Goal: Check status: Check status

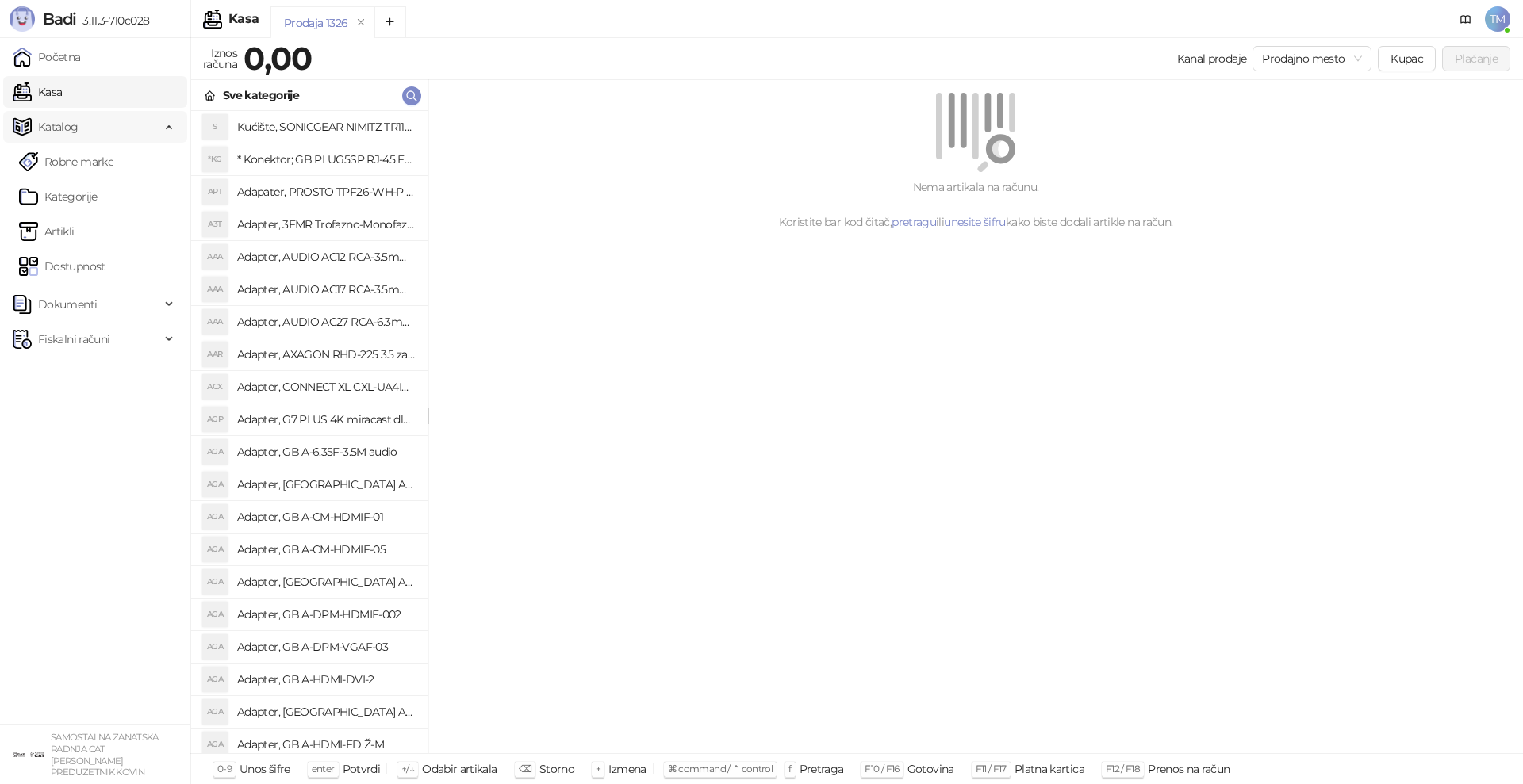
click at [67, 132] on span "Katalog" at bounding box center [59, 127] width 40 height 31
click at [67, 131] on span "Katalog" at bounding box center [59, 127] width 40 height 31
click at [64, 231] on link "Artikli" at bounding box center [47, 232] width 56 height 31
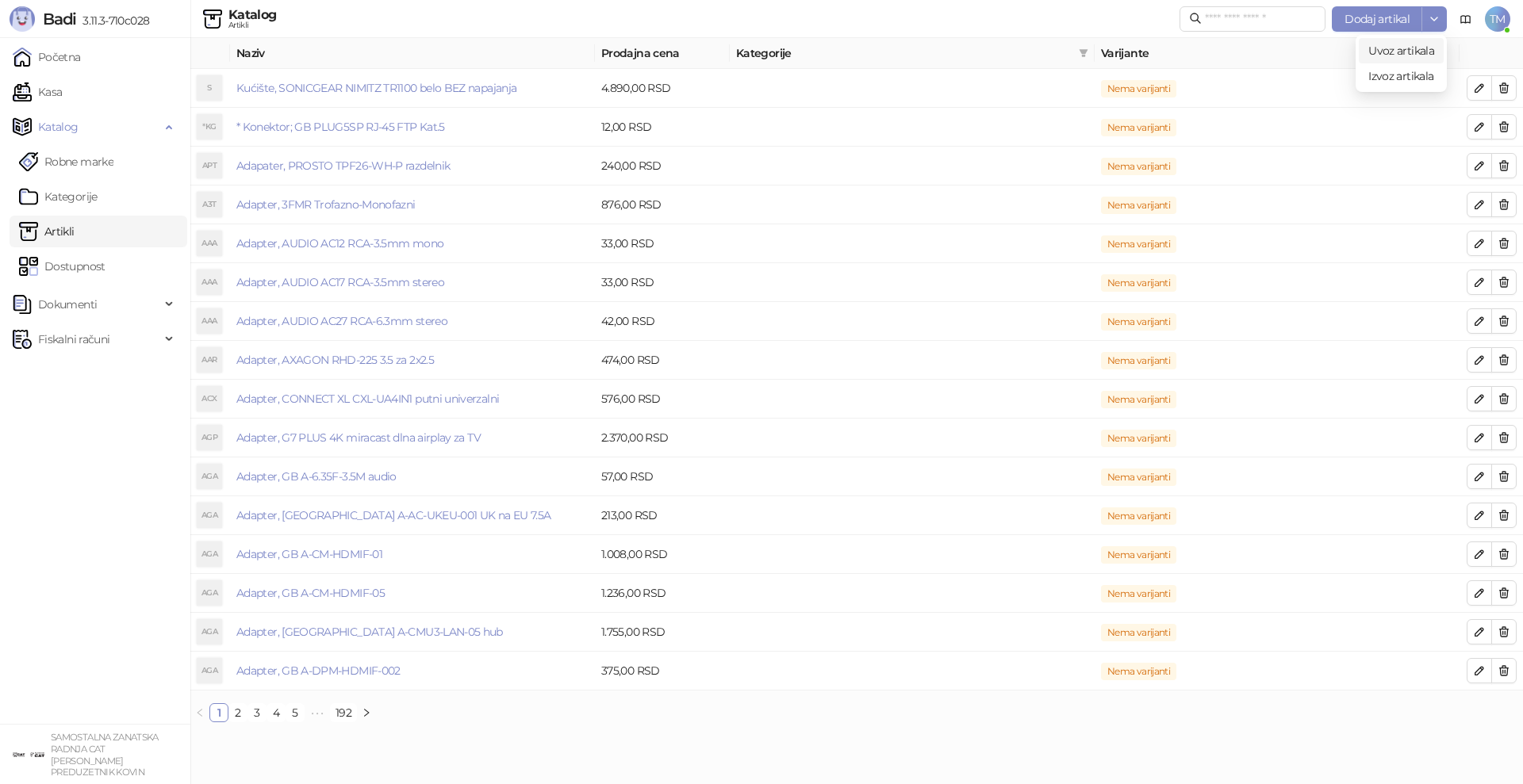
click at [1404, 46] on span "Uvoz artikala" at bounding box center [1401, 51] width 66 height 14
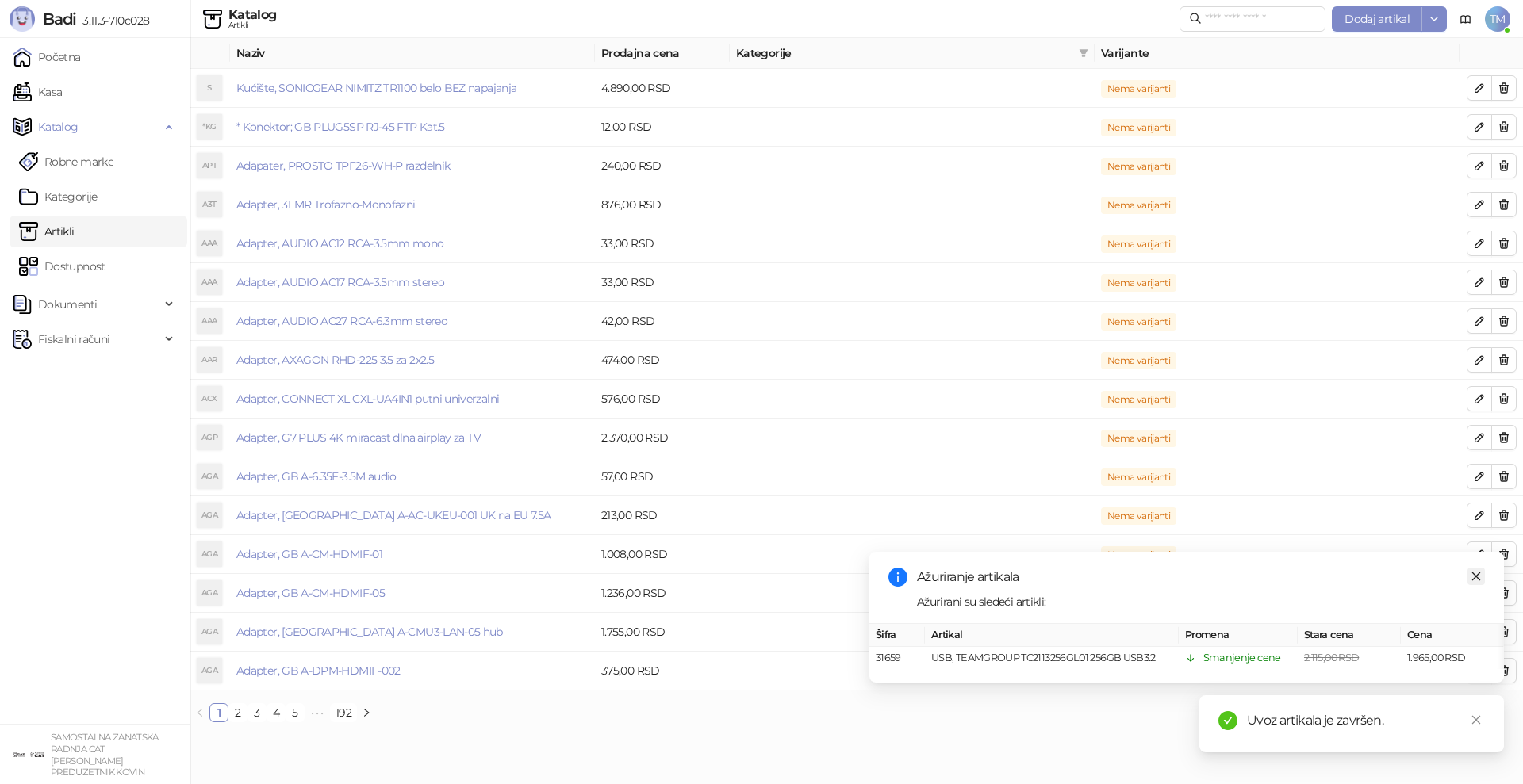
click at [1476, 578] on icon "close" at bounding box center [1476, 576] width 11 height 11
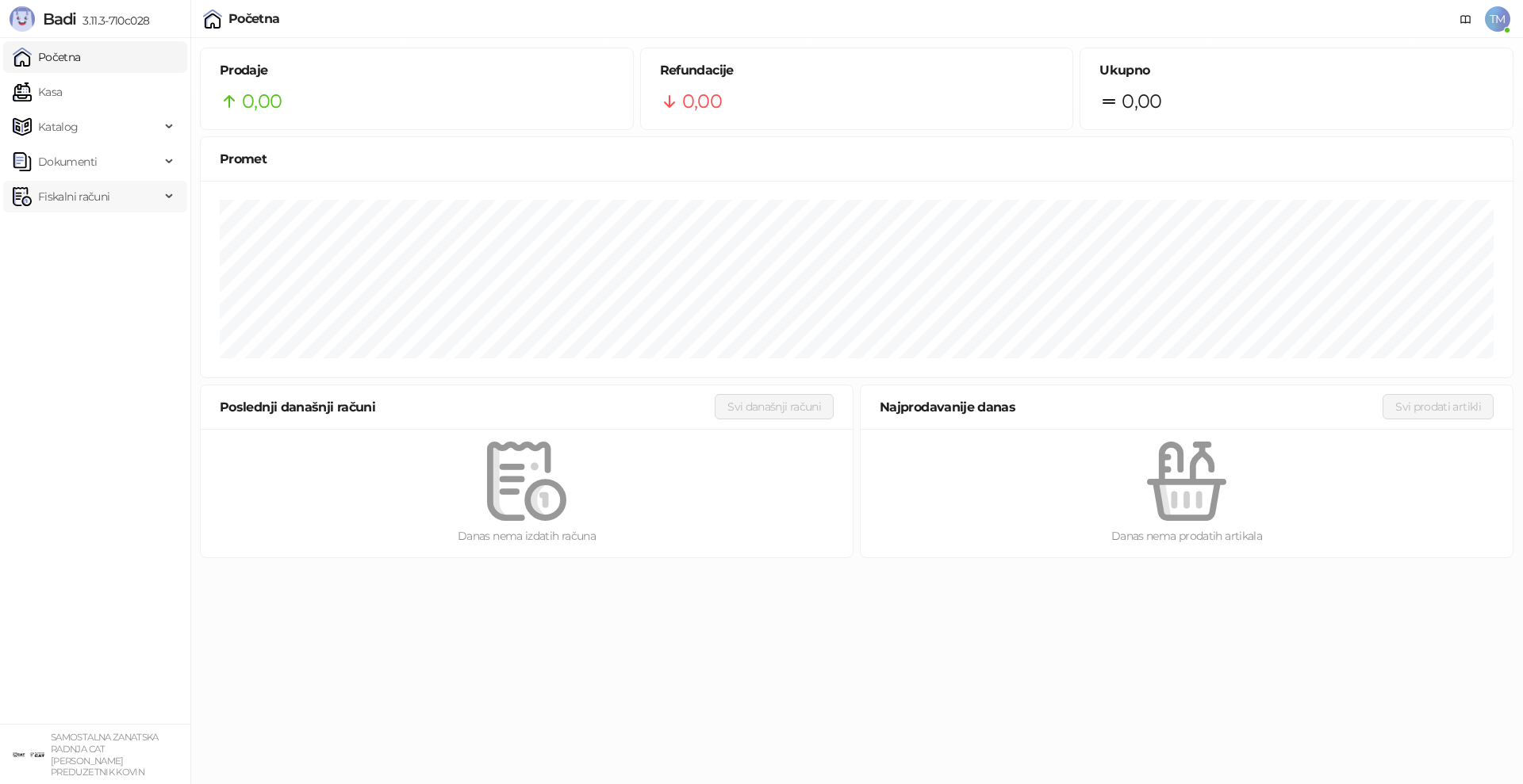
click at [91, 198] on span "Fiskalni računi" at bounding box center [74, 197] width 72 height 31
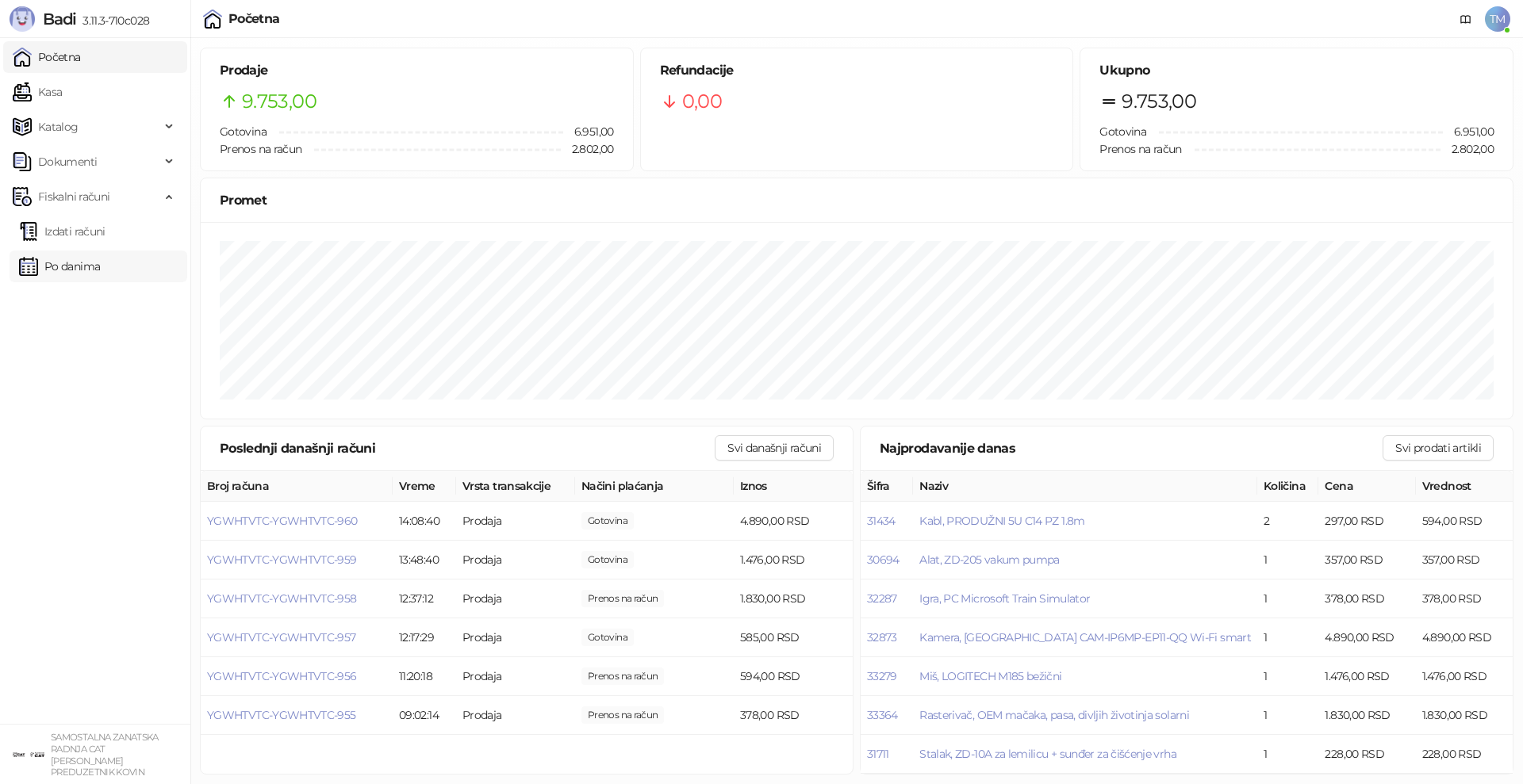
click at [87, 269] on link "Po danima" at bounding box center [59, 267] width 81 height 31
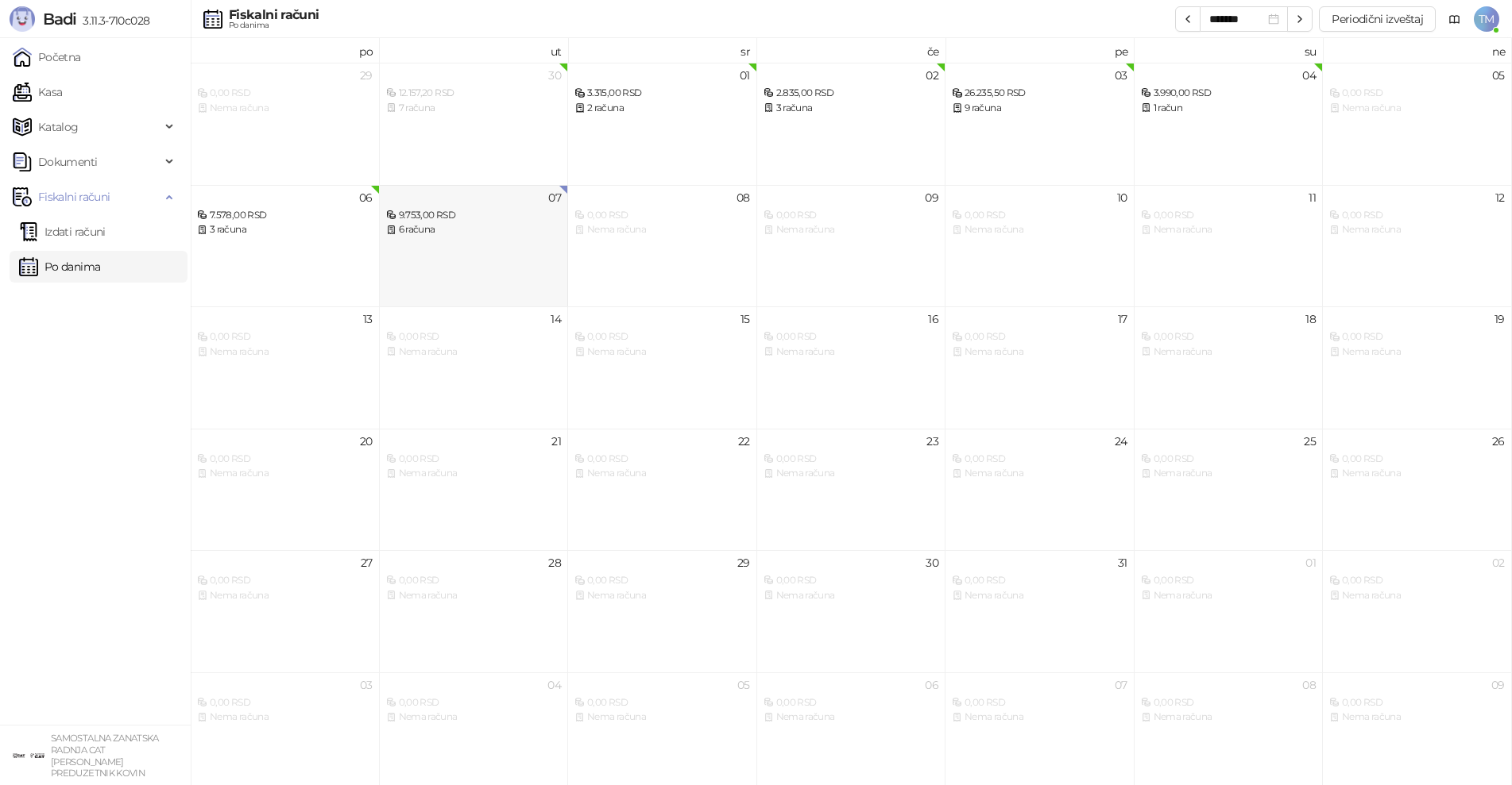
click at [472, 235] on div "6 računa" at bounding box center [474, 229] width 176 height 15
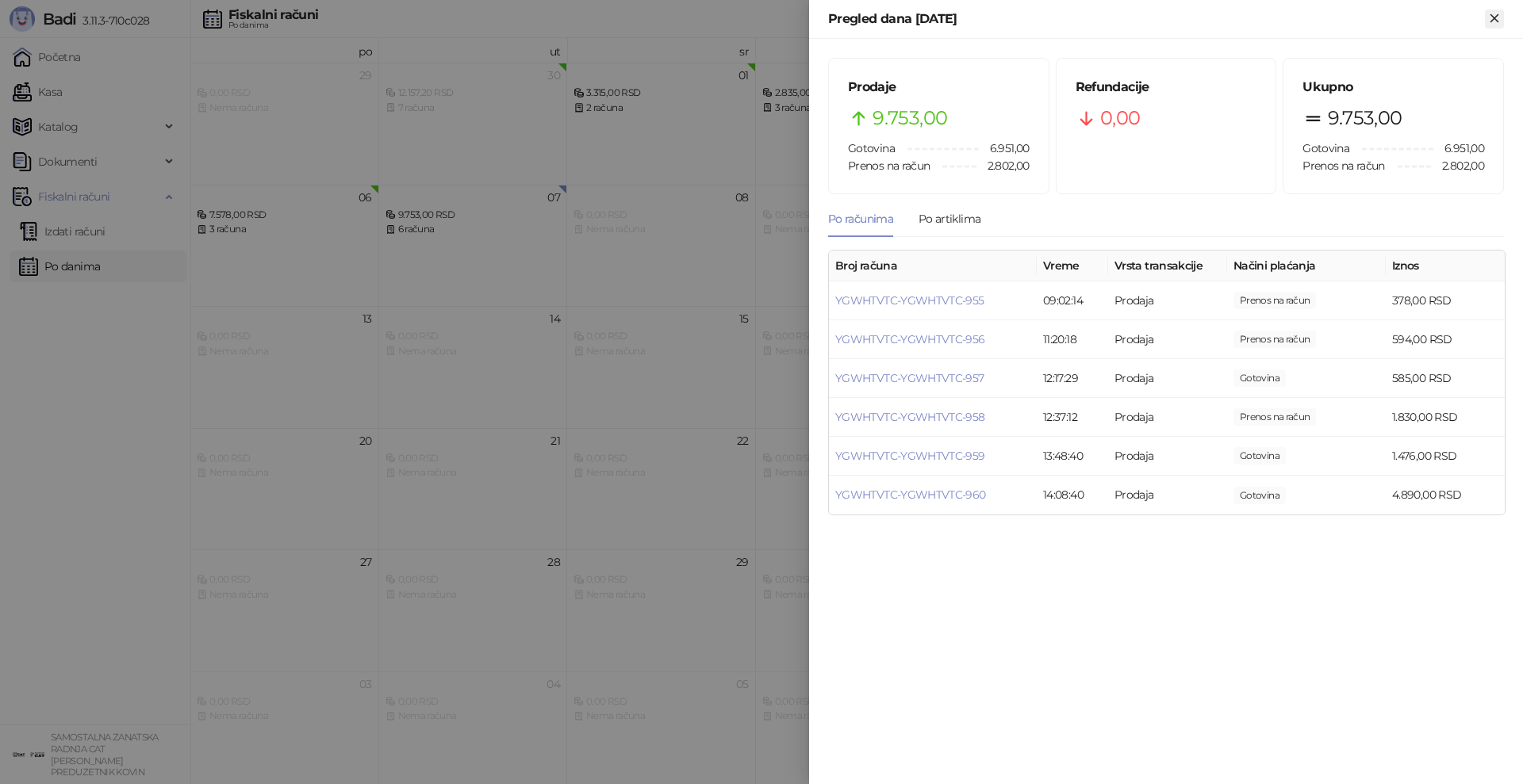
click at [1496, 16] on icon "Zatvori" at bounding box center [1494, 17] width 7 height 7
